Goal: Answer question/provide support

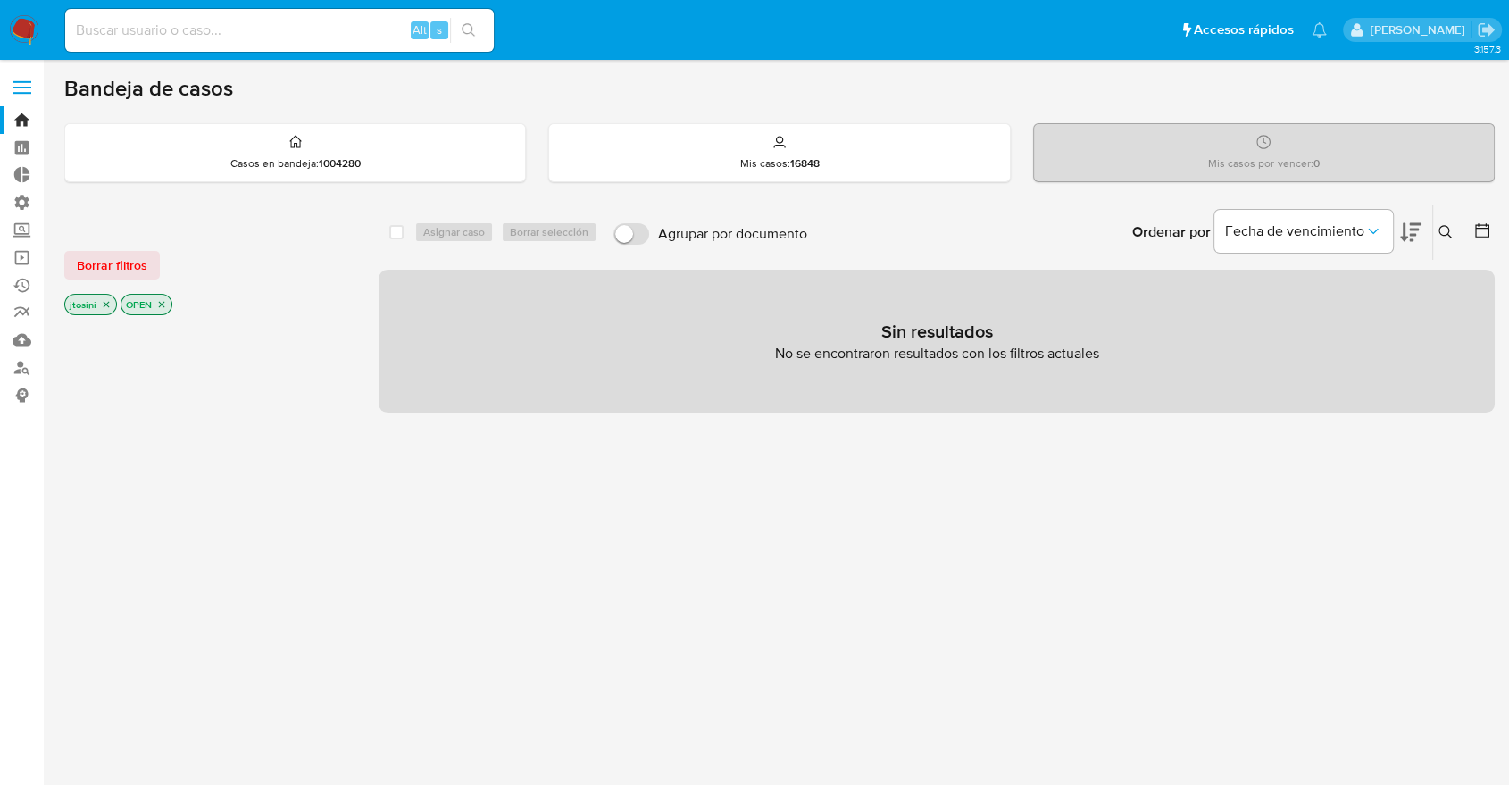
click at [105, 305] on icon "close-filter" at bounding box center [106, 304] width 11 height 11
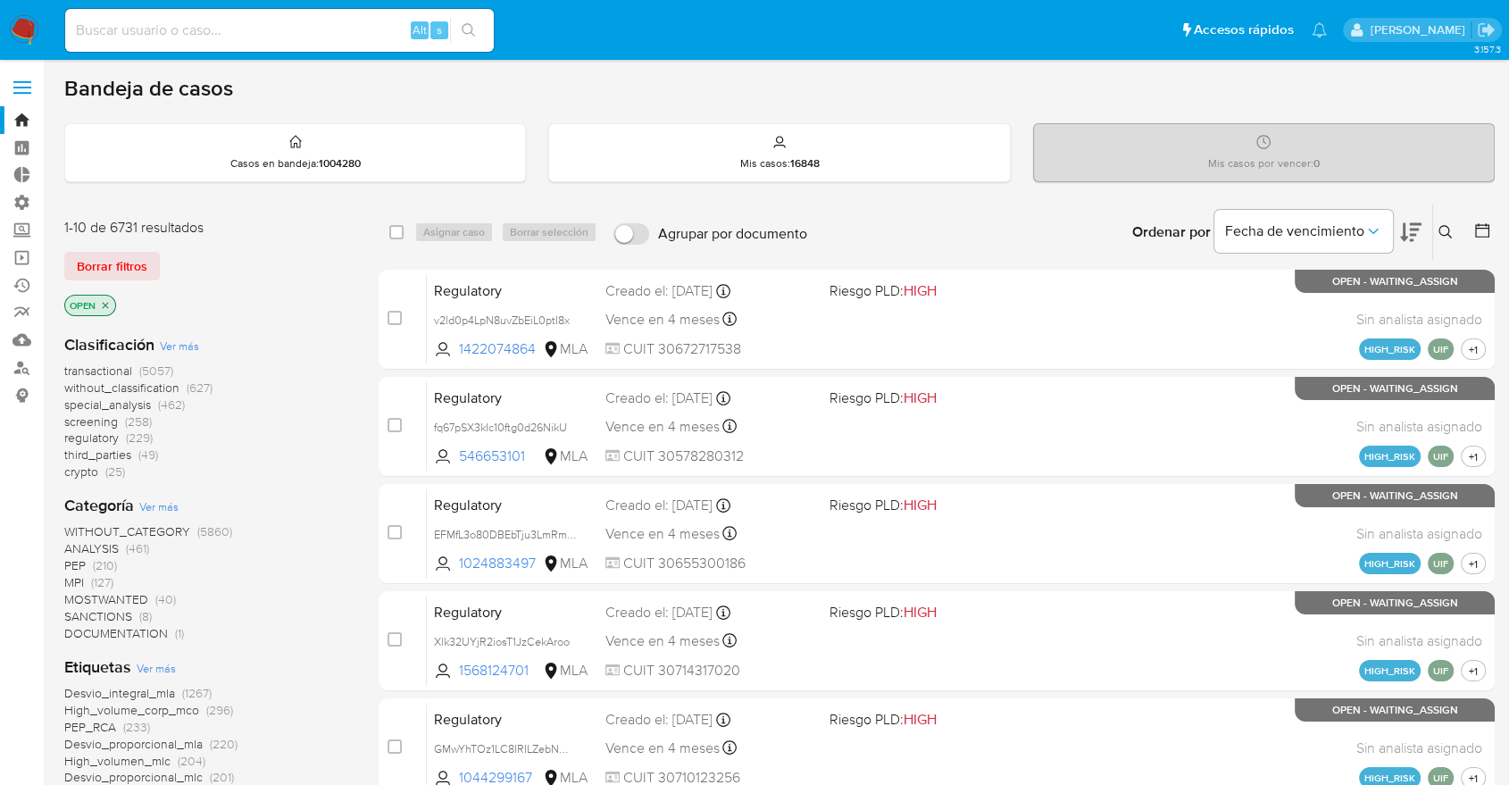
click at [105, 305] on icon "close-filter" at bounding box center [105, 305] width 11 height 11
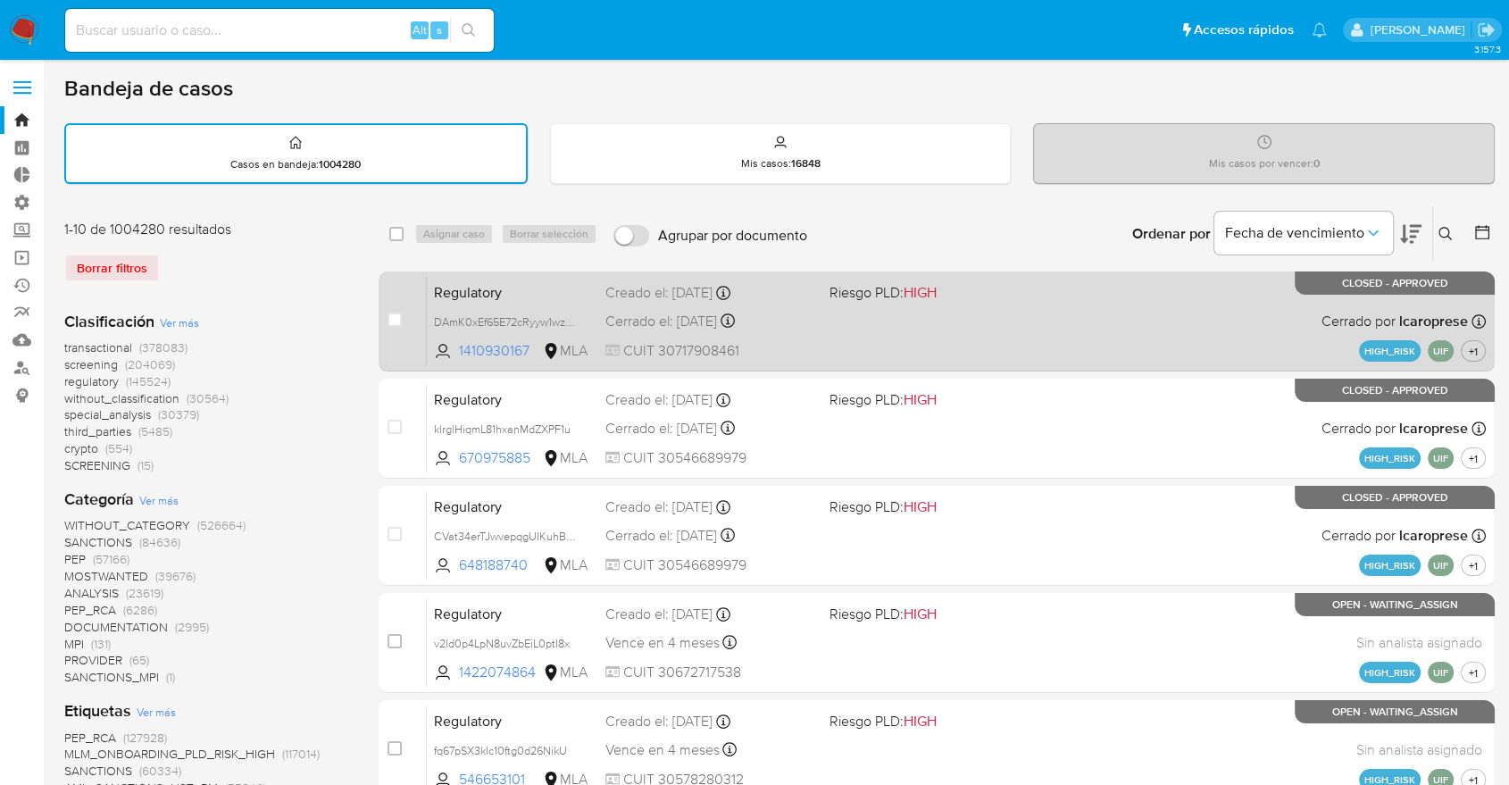
click at [480, 363] on div "Regulatory DAmK0xEf65E72cRyyw1wzIP3 1410930167 MLA Riesgo PLD: HIGH Creado el: …" at bounding box center [956, 321] width 1059 height 90
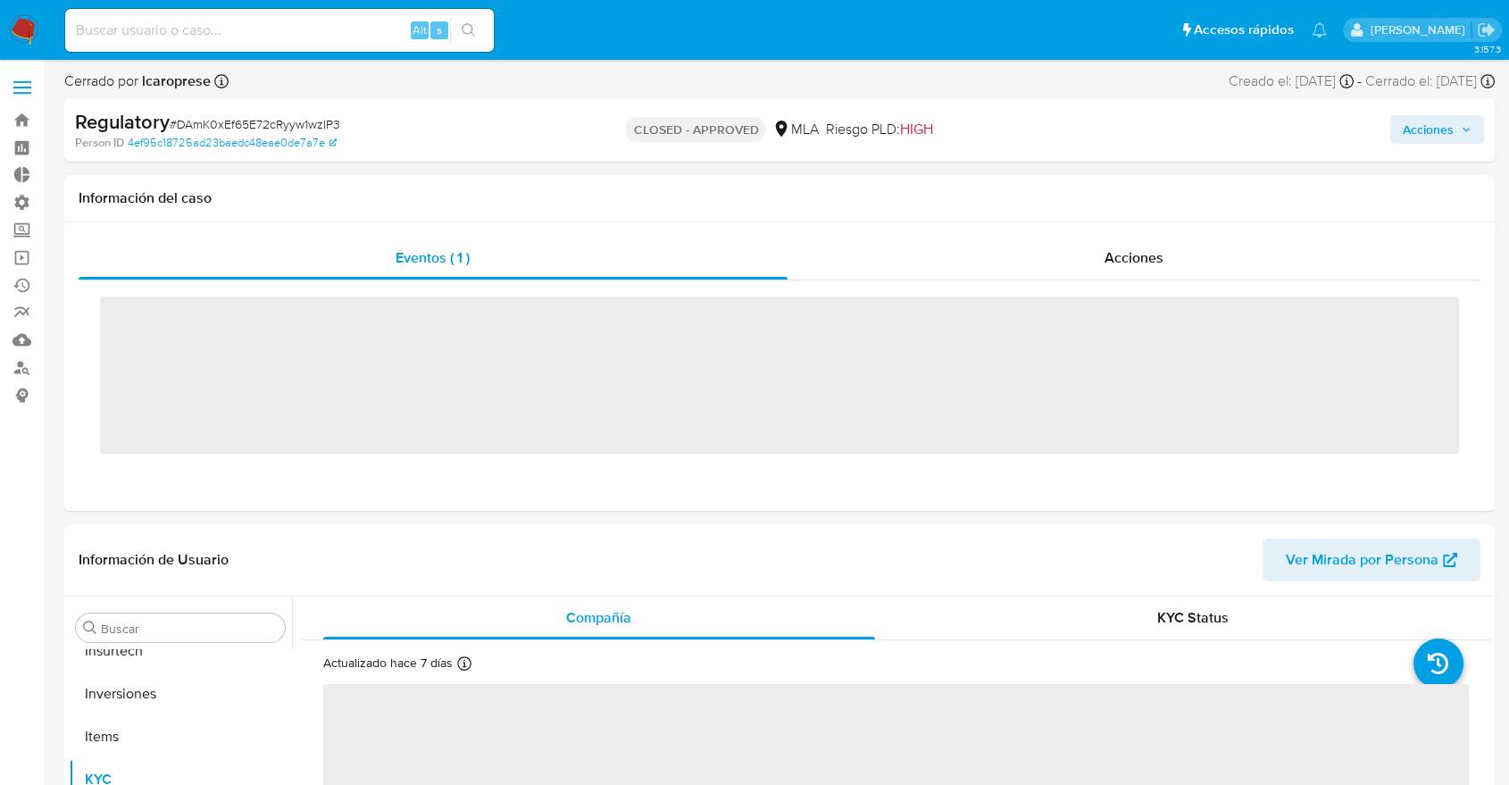
scroll to position [840, 0]
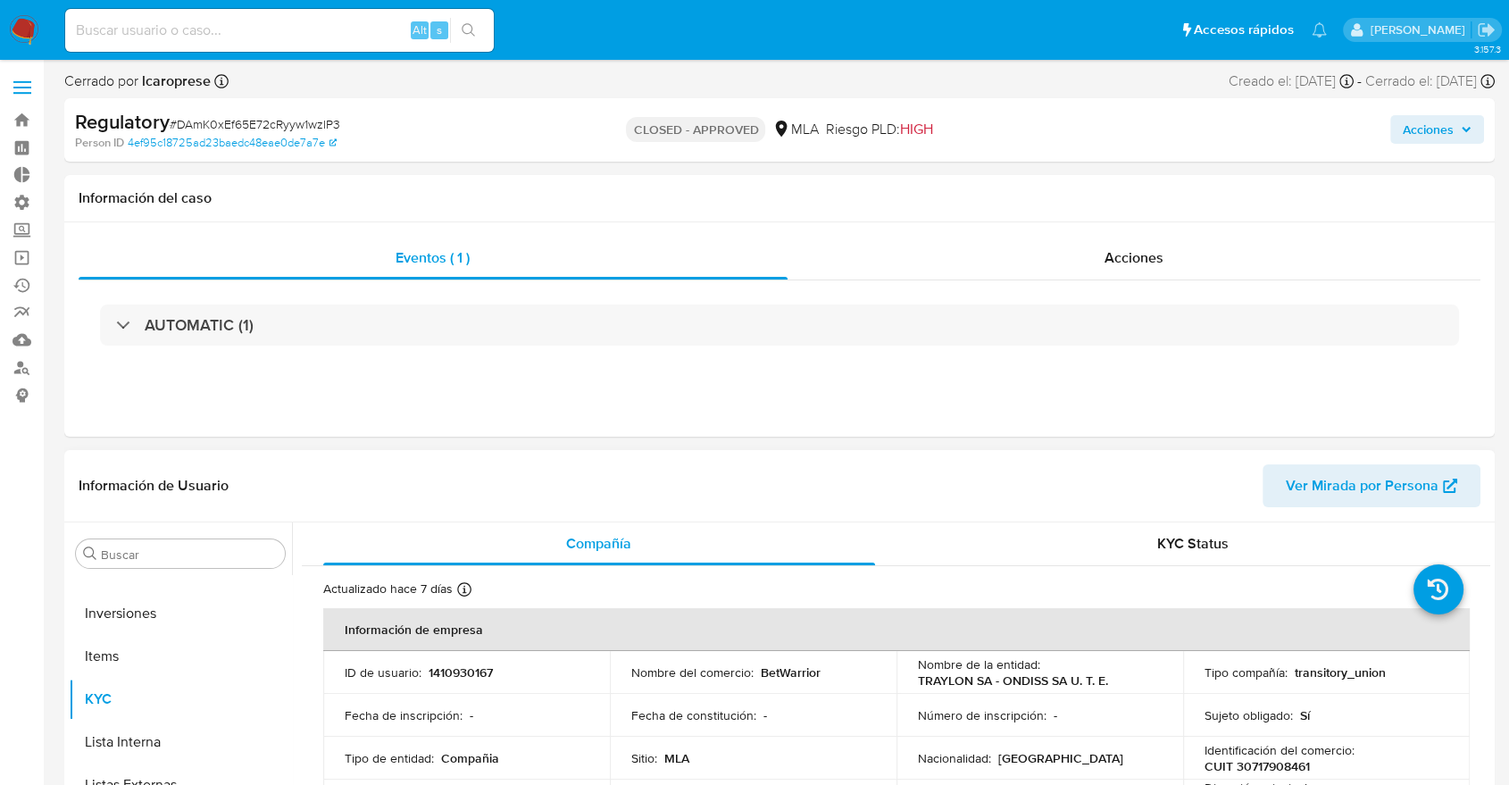
click at [1325, 508] on div "Información de Usuario Ver Mirada por Persona" at bounding box center [779, 486] width 1431 height 72
select select "10"
click at [1315, 487] on span "Ver Mirada por Persona" at bounding box center [1362, 485] width 153 height 43
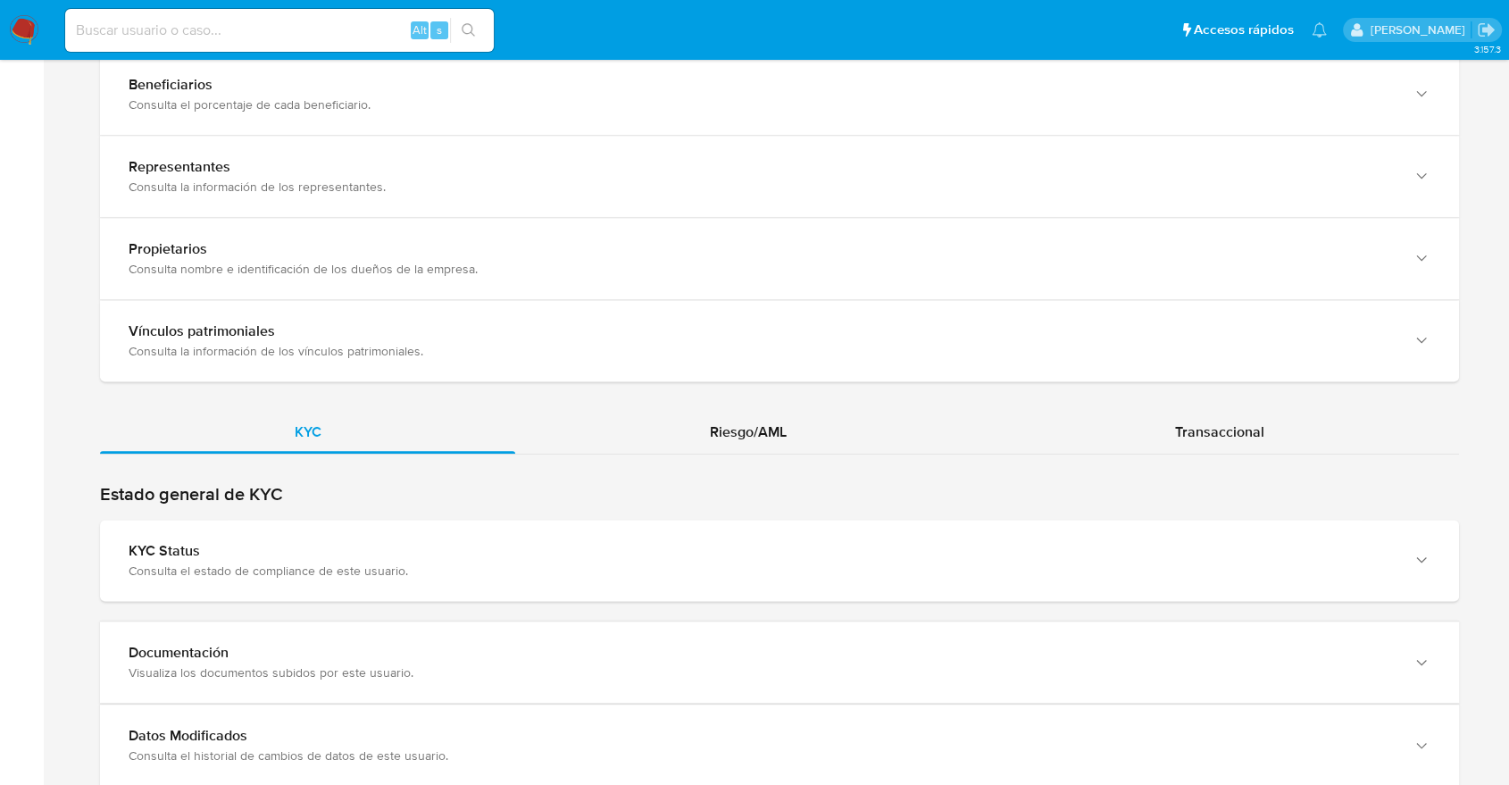
scroll to position [1686, 0]
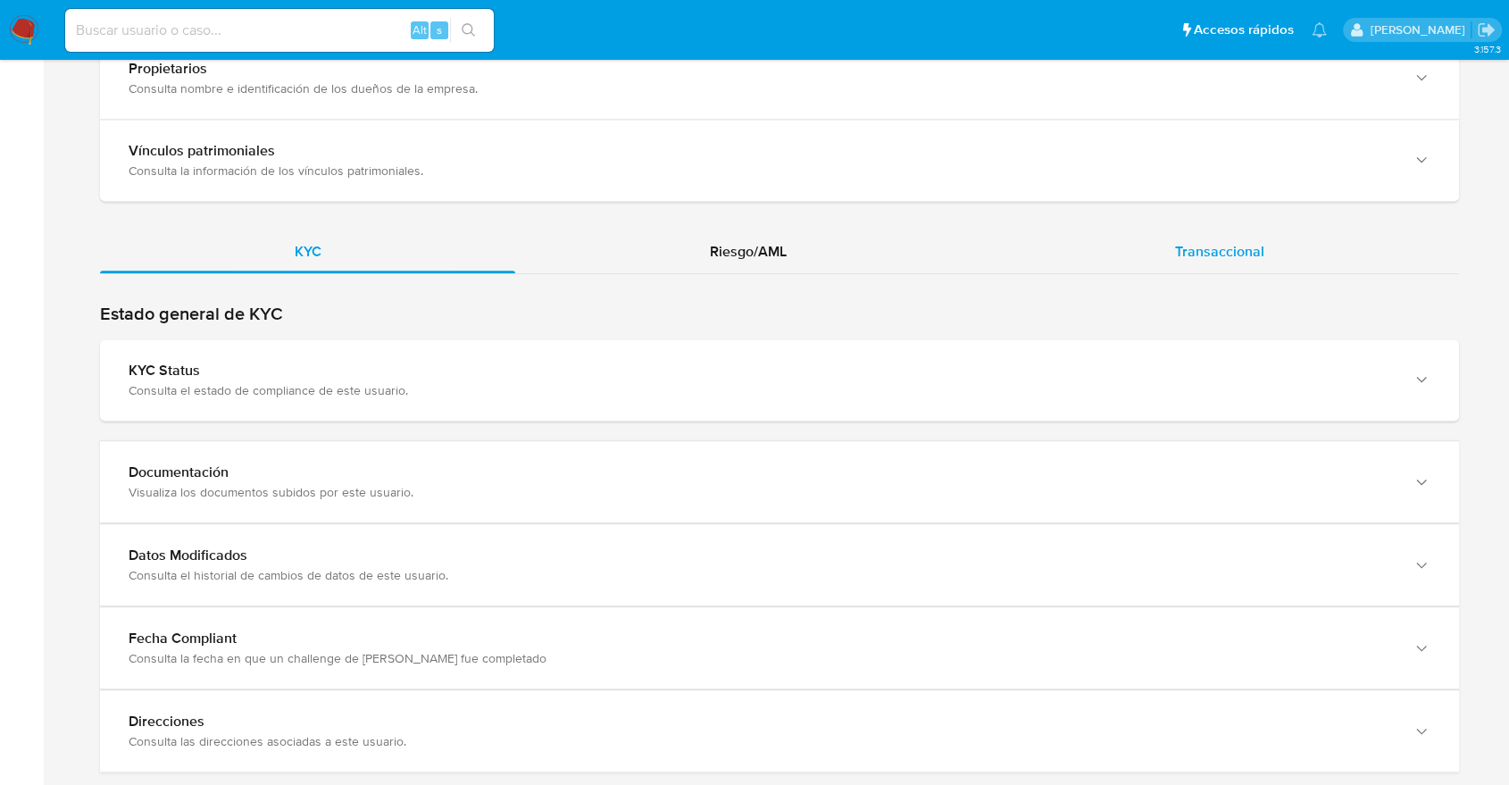
click at [1251, 248] on div "Transaccional" at bounding box center [1220, 251] width 478 height 43
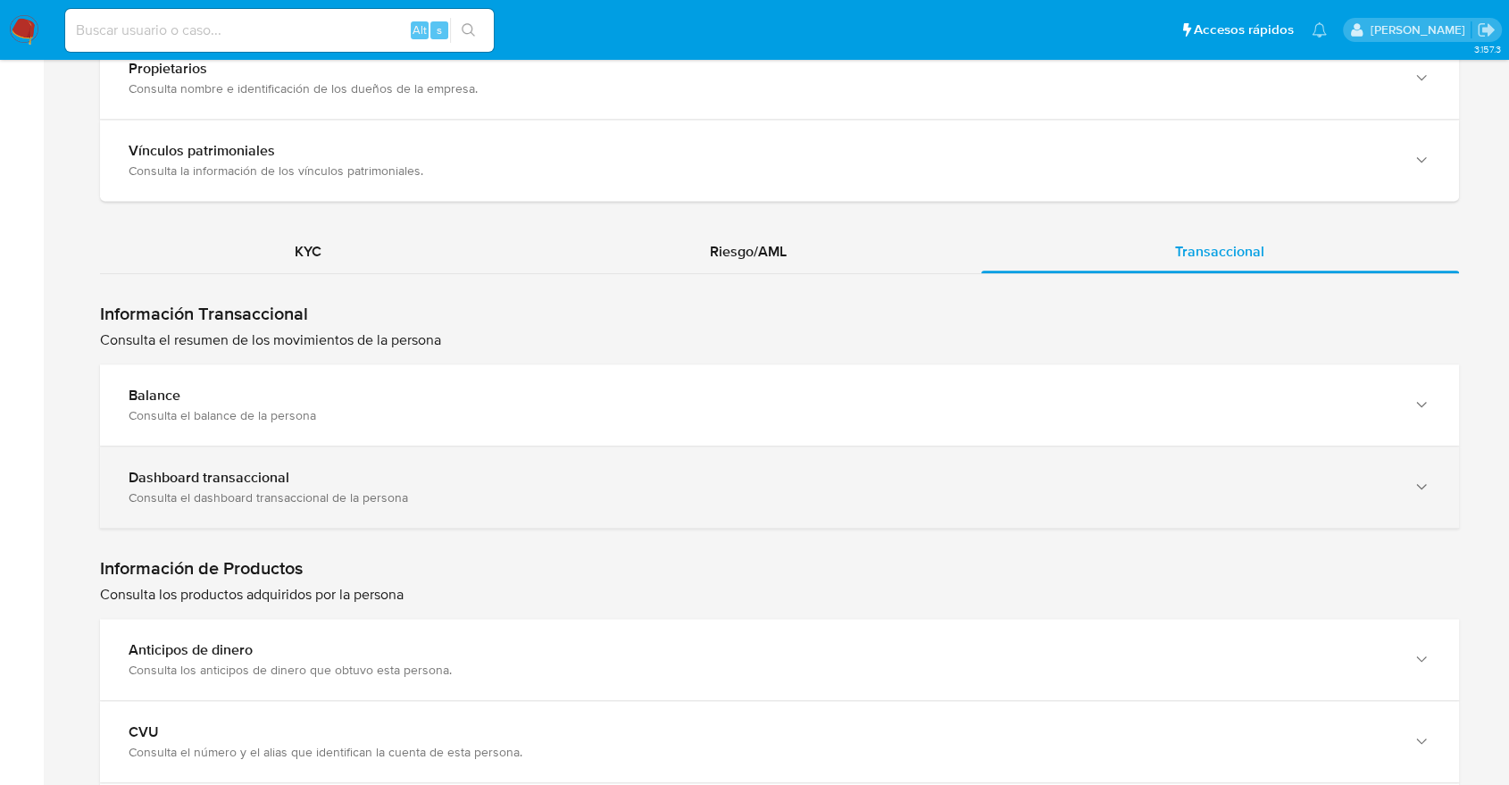
click at [436, 489] on div "Consulta el dashboard transaccional de la persona" at bounding box center [762, 497] width 1266 height 16
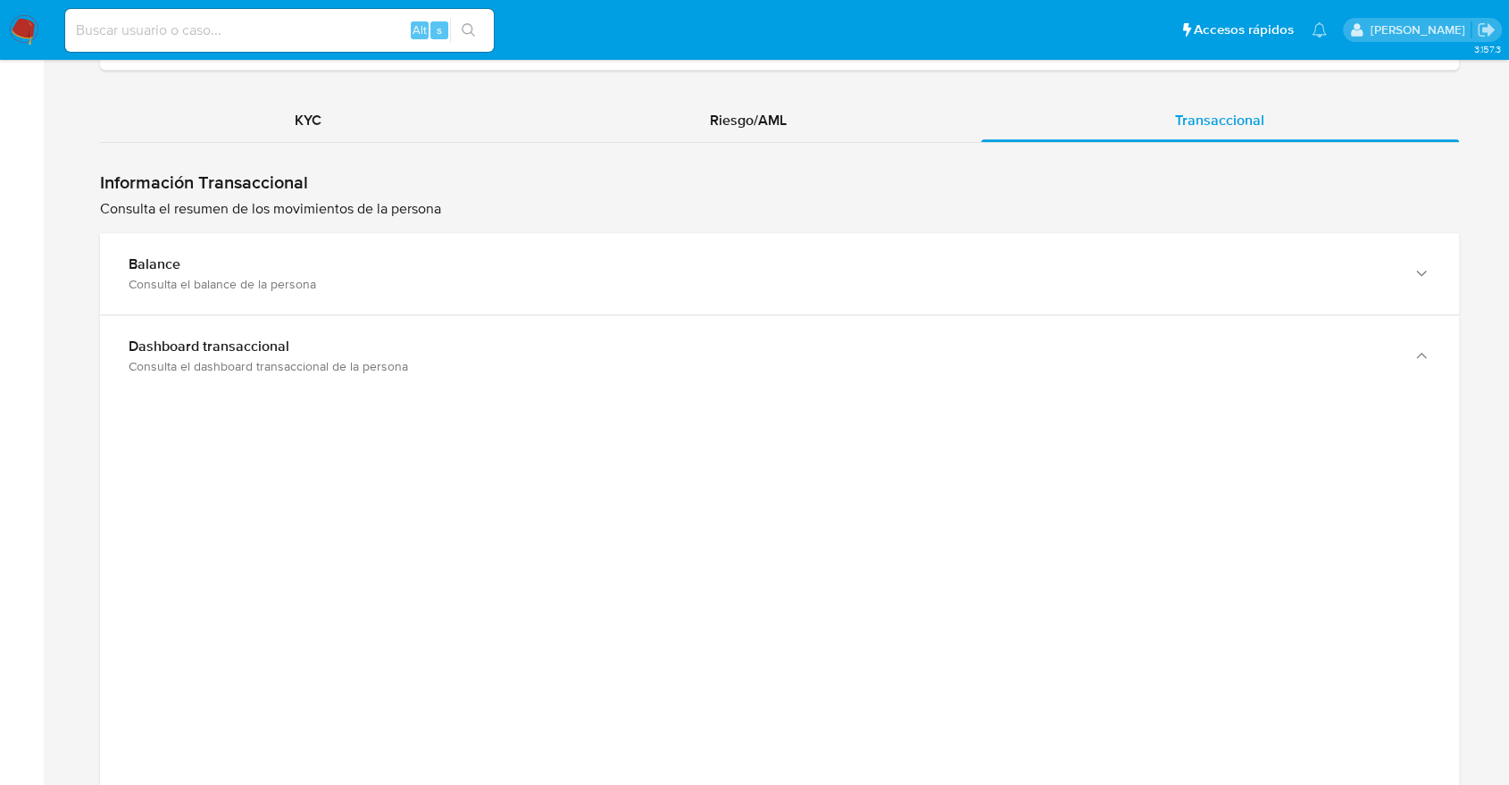
scroll to position [1786, 0]
